Goal: Navigation & Orientation: Find specific page/section

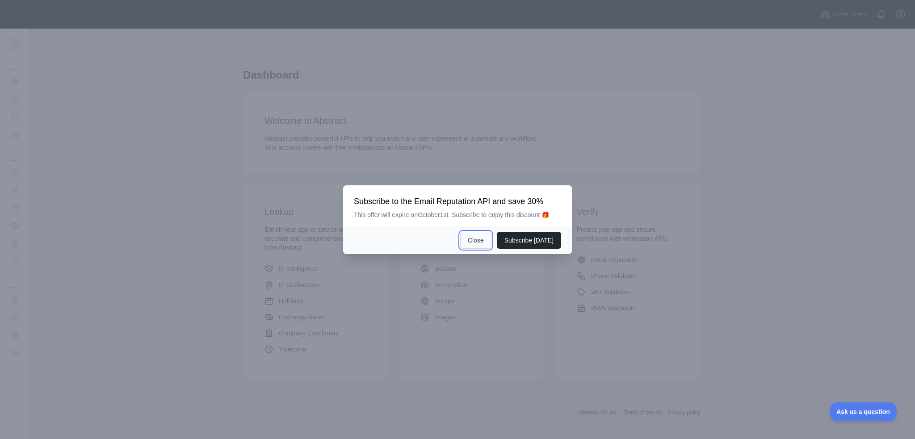
click at [485, 243] on button "Close" at bounding box center [475, 240] width 31 height 17
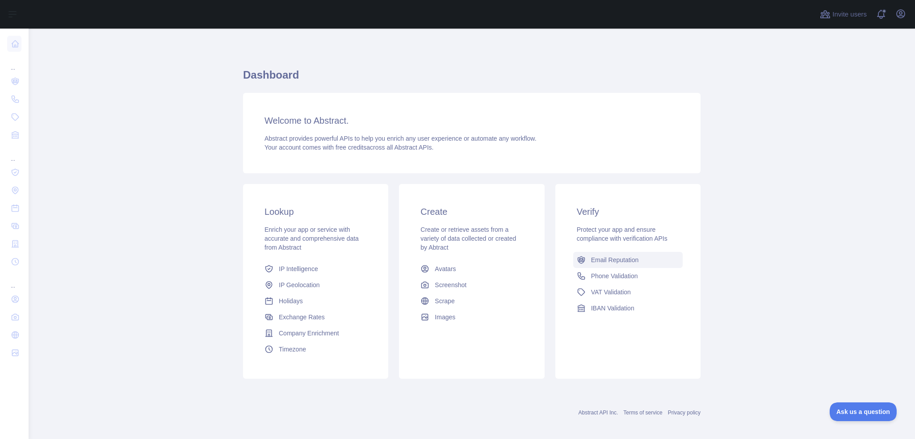
click at [604, 261] on span "Email Reputation" at bounding box center [615, 260] width 48 height 9
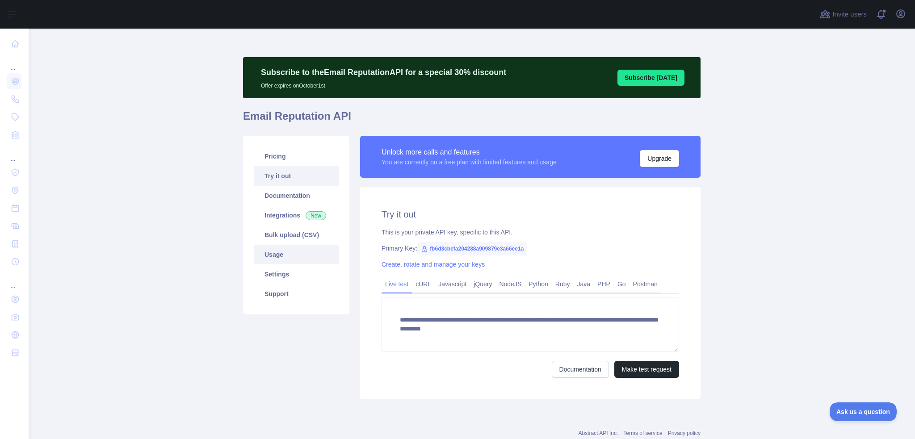
click at [280, 255] on link "Usage" at bounding box center [296, 255] width 85 height 20
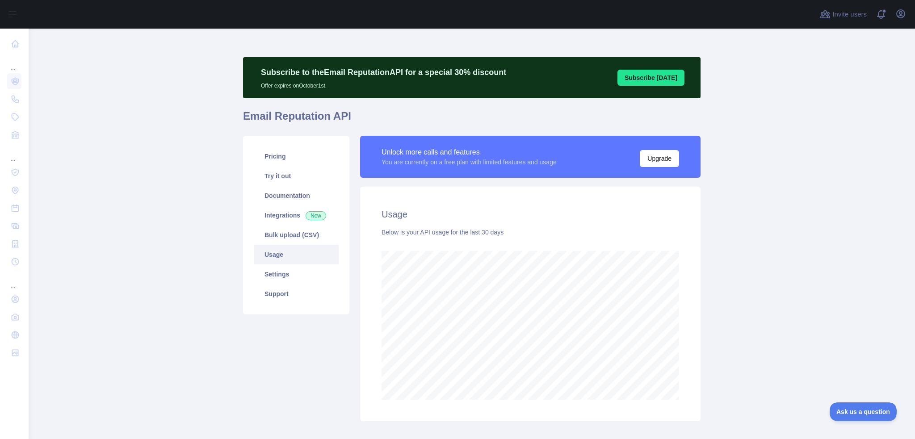
scroll to position [411, 879]
click at [899, 15] on icon "button" at bounding box center [900, 13] width 11 height 11
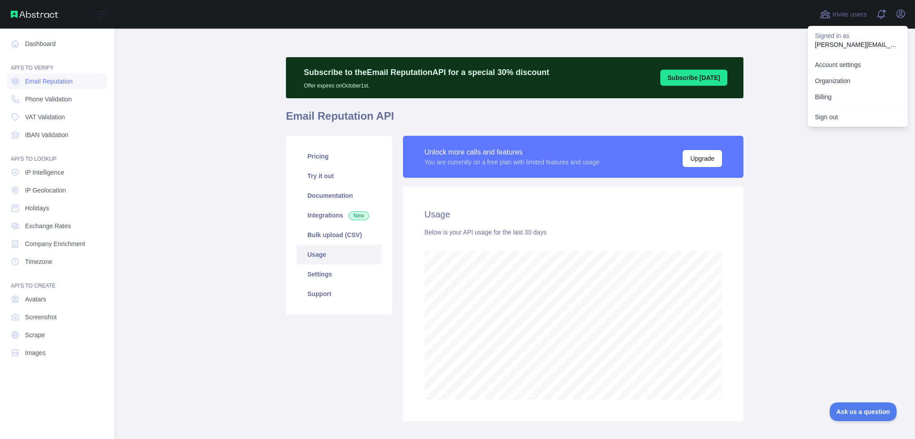
scroll to position [446306, 445923]
click at [23, 41] on link "Dashboard" at bounding box center [57, 44] width 100 height 16
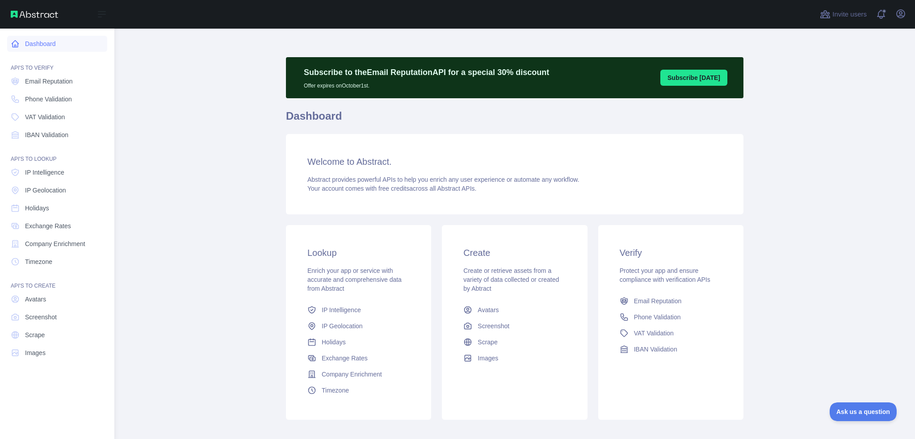
click at [47, 47] on link "Dashboard" at bounding box center [57, 44] width 100 height 16
click at [25, 43] on link "Dashboard" at bounding box center [57, 44] width 100 height 16
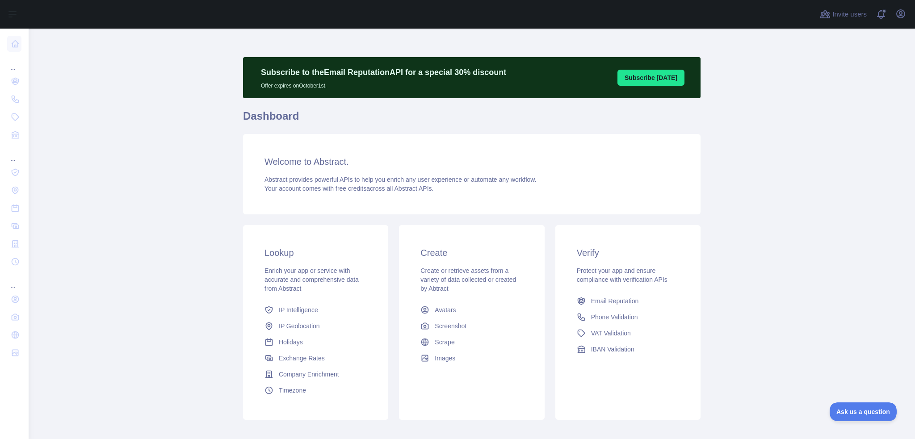
click at [656, 80] on button "Subscribe [DATE]" at bounding box center [650, 78] width 67 height 16
